Goal: Ask a question

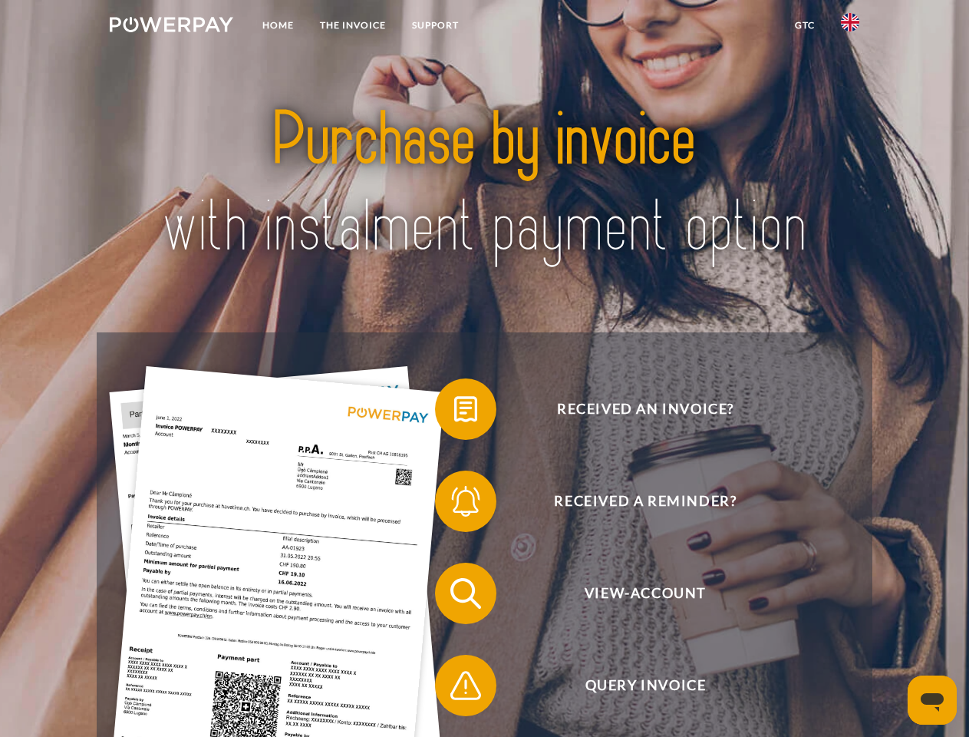
click at [171, 27] on img at bounding box center [172, 24] width 124 height 15
click at [850, 27] on img at bounding box center [850, 22] width 18 height 18
click at [804, 25] on link "GTC" at bounding box center [805, 26] width 46 height 28
click at [454, 412] on span at bounding box center [442, 409] width 77 height 77
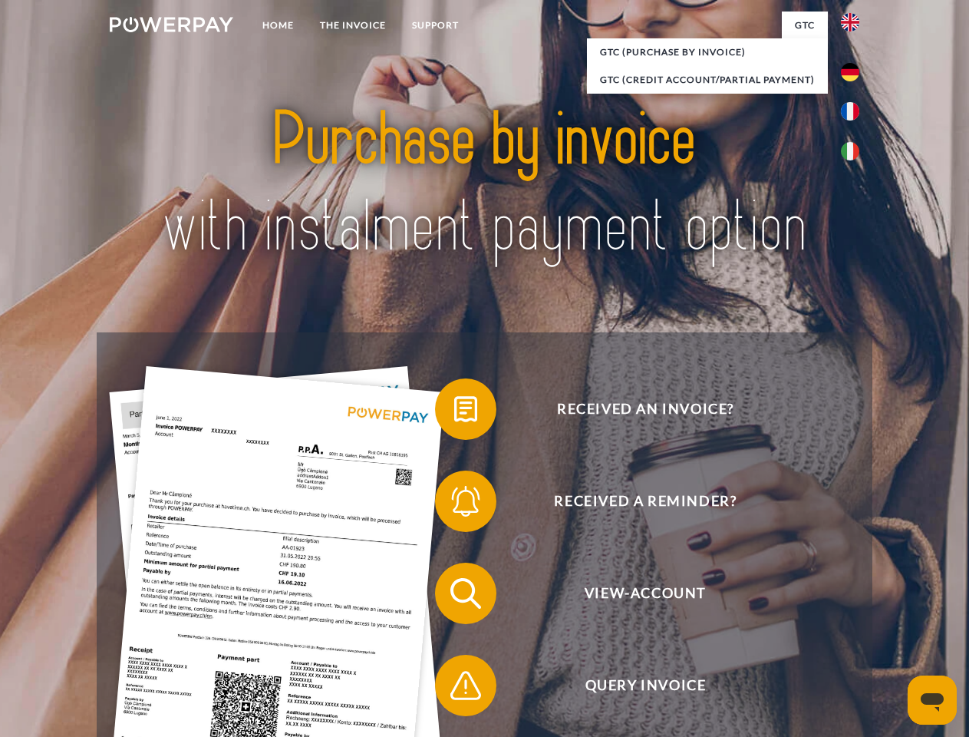
click at [454, 504] on span at bounding box center [442, 501] width 77 height 77
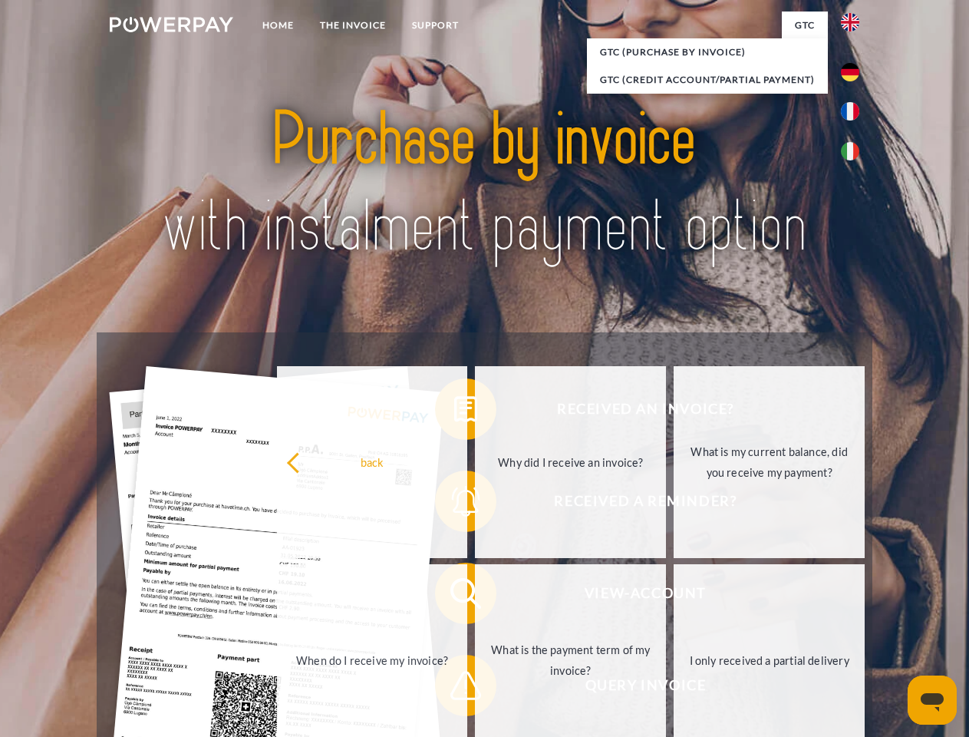
click at [475, 596] on link "What is the payment term of my invoice?" at bounding box center [570, 660] width 191 height 192
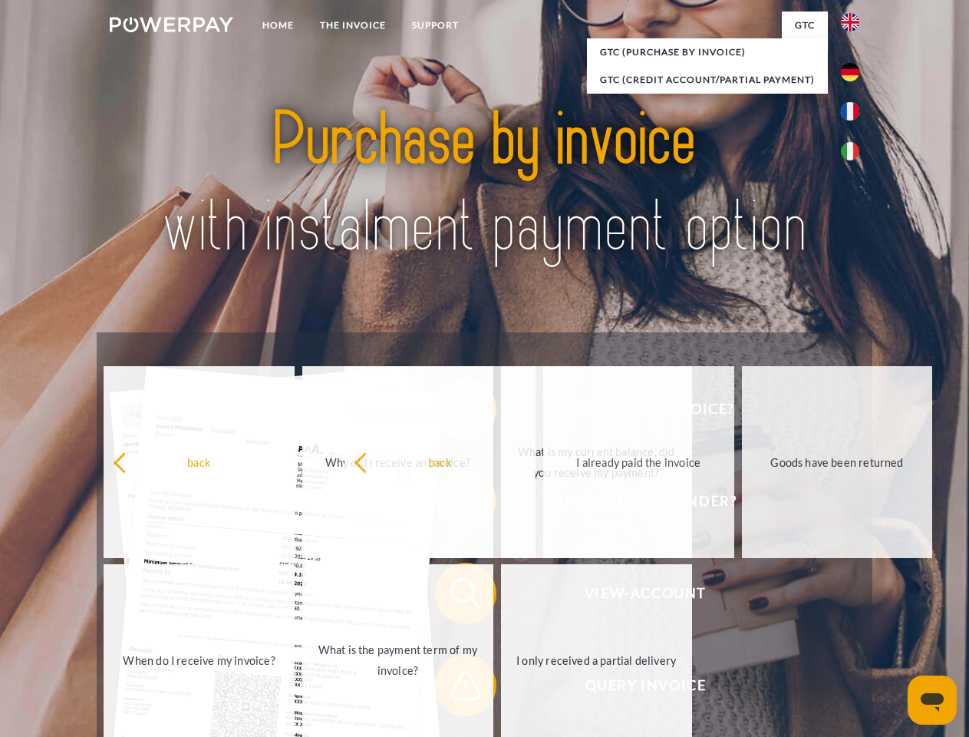
click at [454, 688] on span at bounding box center [442, 685] width 77 height 77
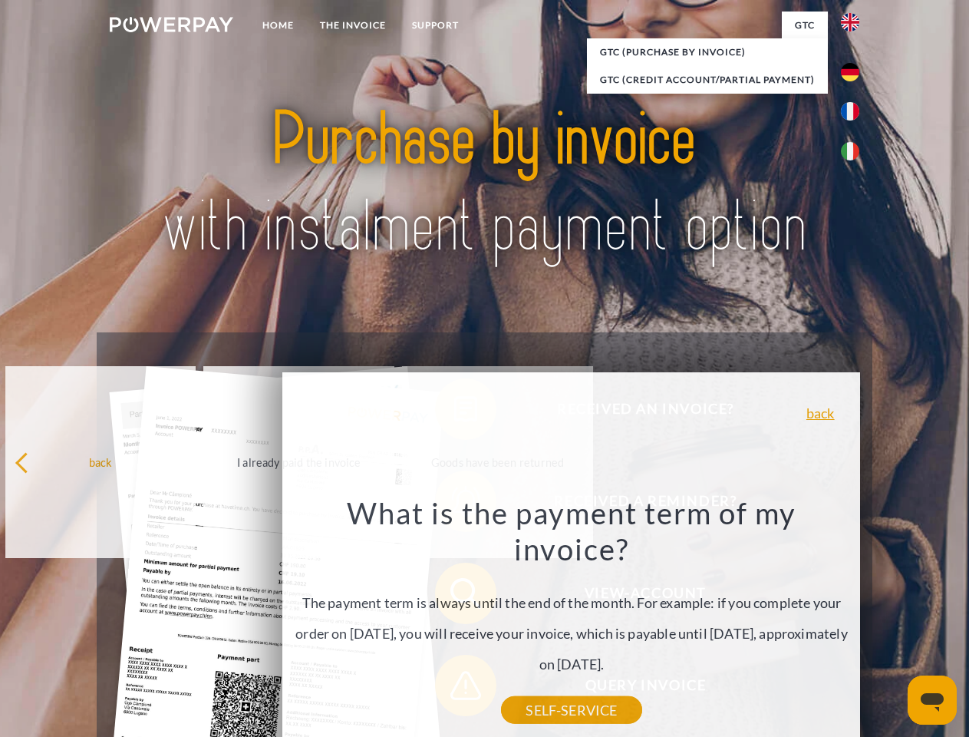
click at [932, 700] on icon "Open messaging window" at bounding box center [932, 702] width 23 height 18
